Goal: Navigation & Orientation: Understand site structure

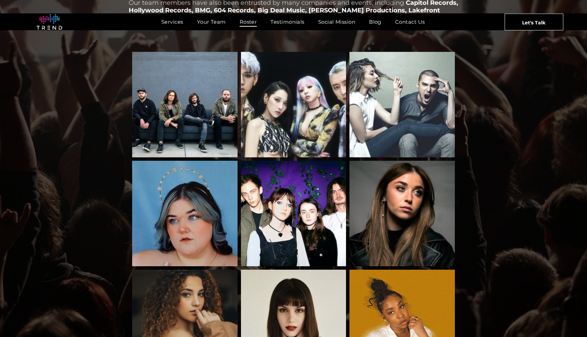
scroll to position [102, 0]
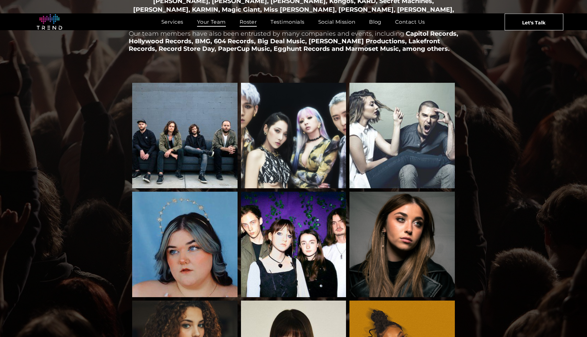
click at [202, 17] on span "Your Team" at bounding box center [211, 22] width 29 height 10
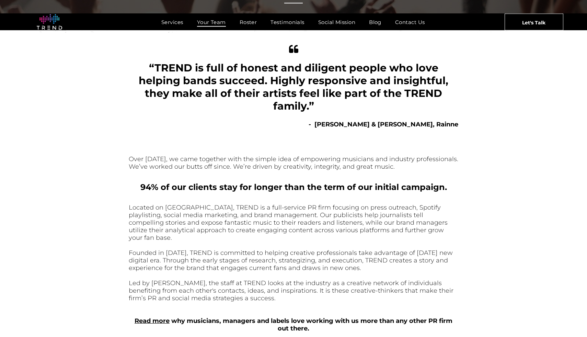
scroll to position [255, 0]
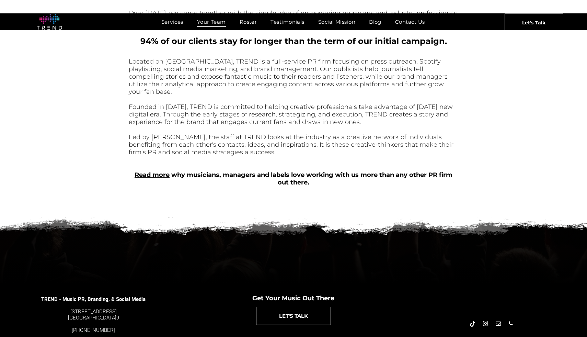
click at [157, 171] on link "Read more" at bounding box center [152, 175] width 35 height 8
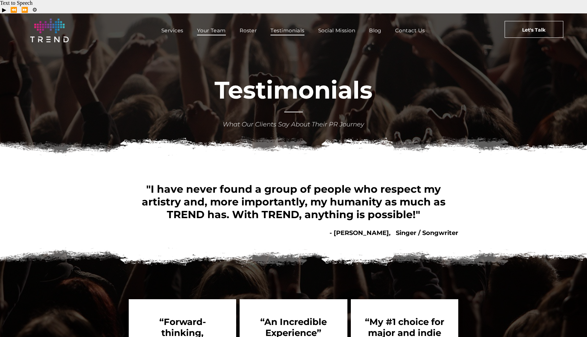
click at [206, 25] on span "Your Team" at bounding box center [211, 30] width 29 height 10
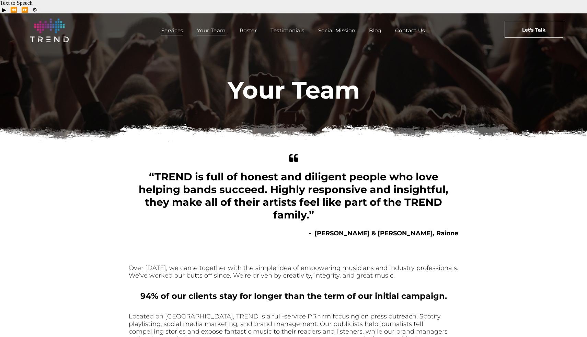
click at [170, 25] on span "Services" at bounding box center [172, 30] width 22 height 10
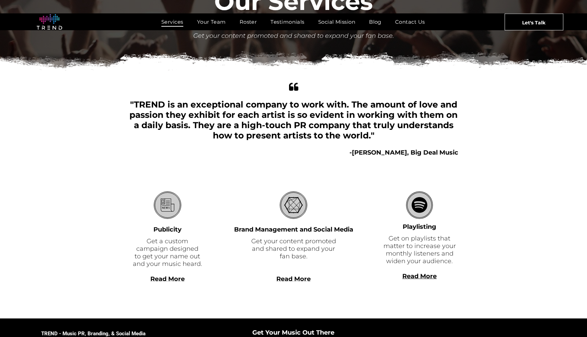
scroll to position [132, 0]
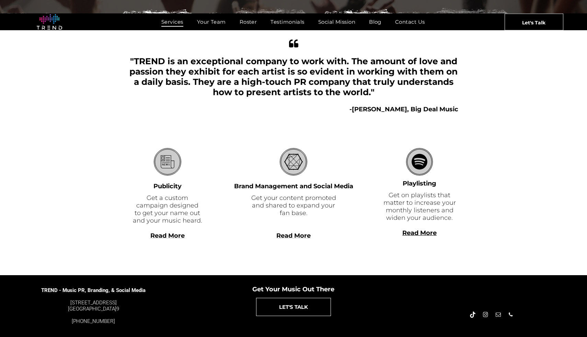
click at [165, 232] on span "Read More" at bounding box center [167, 236] width 34 height 8
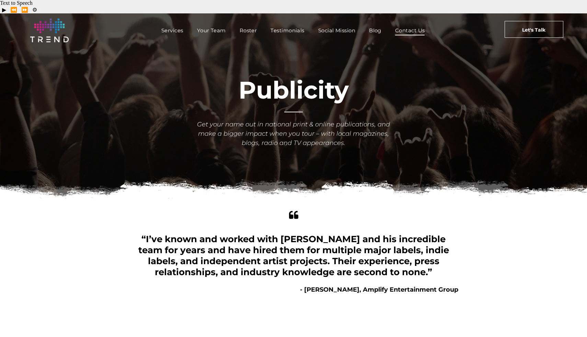
click at [409, 25] on span "Contact Us" at bounding box center [410, 30] width 30 height 10
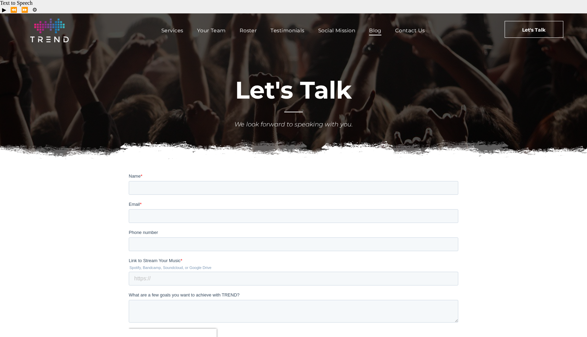
click at [377, 25] on span "Blog" at bounding box center [375, 30] width 12 height 10
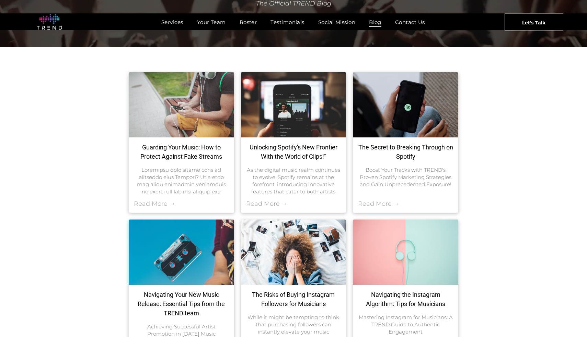
scroll to position [150, 0]
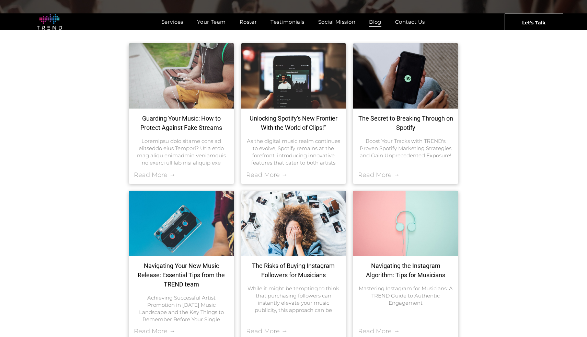
click at [205, 114] on link "Guarding Your Music: How to Protect Against Fake Streams" at bounding box center [181, 123] width 95 height 19
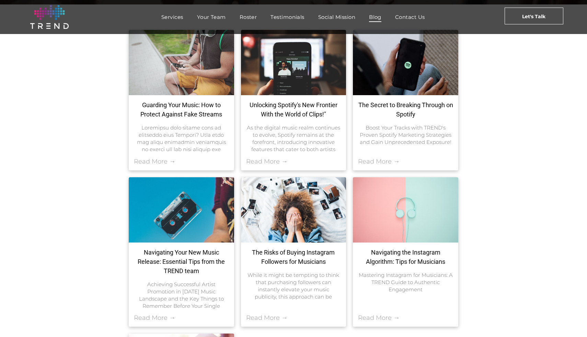
scroll to position [150, 0]
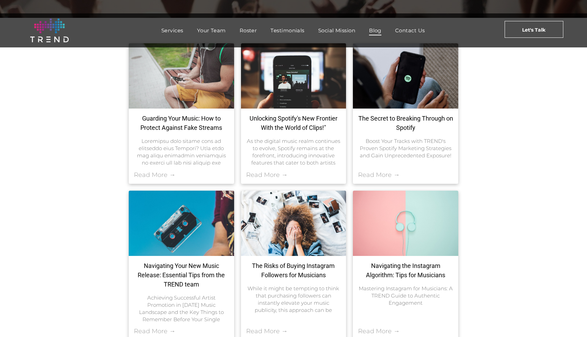
click at [53, 22] on img at bounding box center [49, 31] width 38 height 24
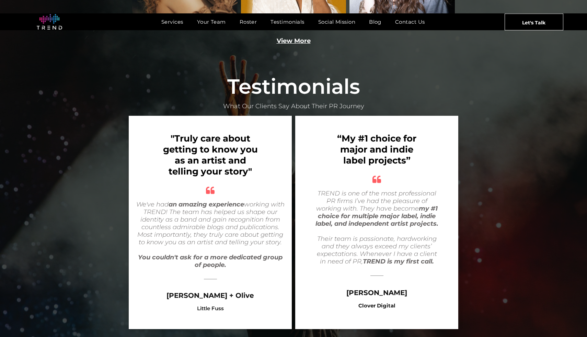
scroll to position [1298, 0]
